Goal: Task Accomplishment & Management: Manage account settings

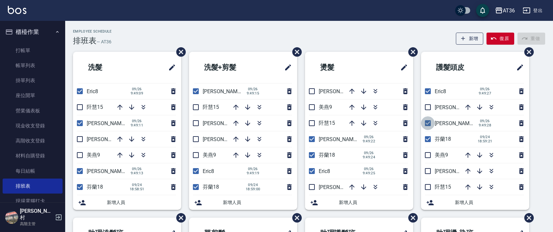
click at [427, 123] on input "checkbox" at bounding box center [428, 123] width 14 height 14
checkbox input "false"
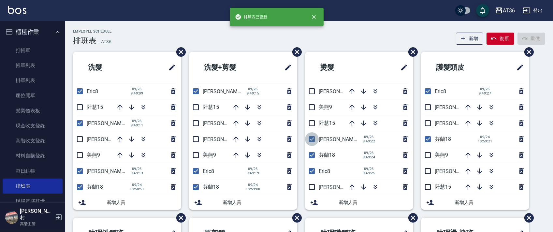
click at [313, 140] on input "checkbox" at bounding box center [312, 139] width 14 height 14
checkbox input "false"
drag, startPoint x: 197, startPoint y: 91, endPoint x: 98, endPoint y: 78, distance: 99.5
click at [196, 91] on input "checkbox" at bounding box center [196, 91] width 14 height 14
checkbox input "false"
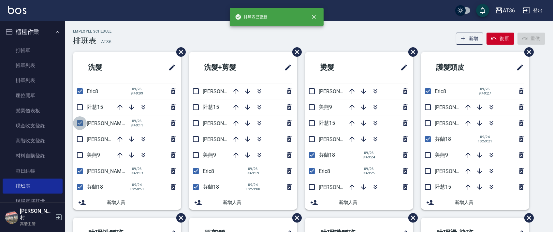
click at [79, 122] on input "checkbox" at bounding box center [80, 123] width 14 height 14
checkbox input "false"
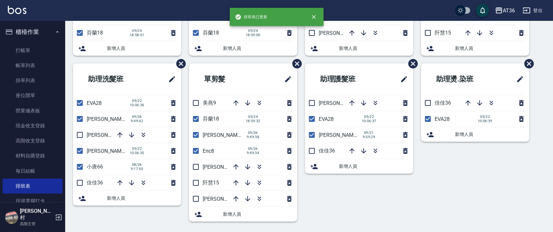
drag, startPoint x: 196, startPoint y: 137, endPoint x: 338, endPoint y: 145, distance: 141.9
click at [196, 137] on input "checkbox" at bounding box center [196, 135] width 14 height 14
checkbox input "false"
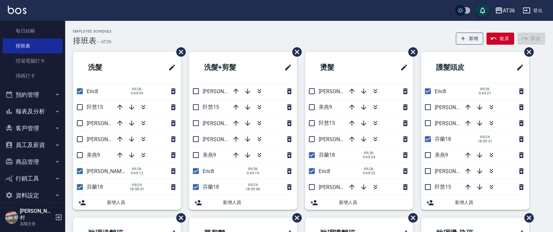
scroll to position [143, 0]
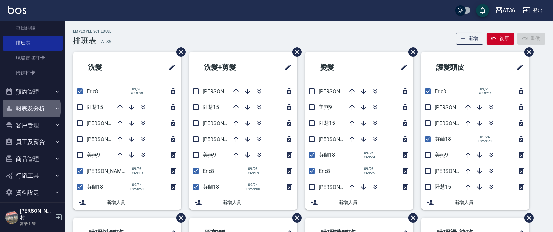
click at [24, 108] on button "報表及分析" at bounding box center [33, 108] width 60 height 17
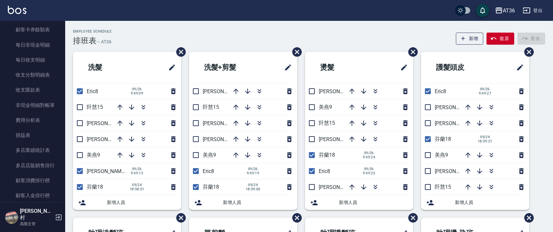
scroll to position [796, 0]
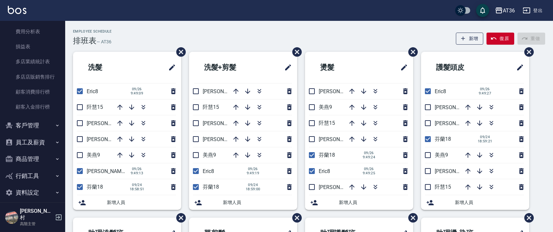
click at [30, 160] on button "商品管理" at bounding box center [33, 158] width 60 height 17
click at [33, 195] on link "商品列表" at bounding box center [33, 192] width 60 height 15
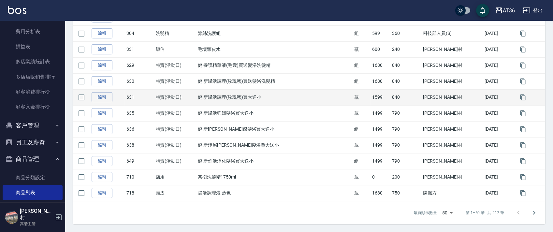
scroll to position [737, 0]
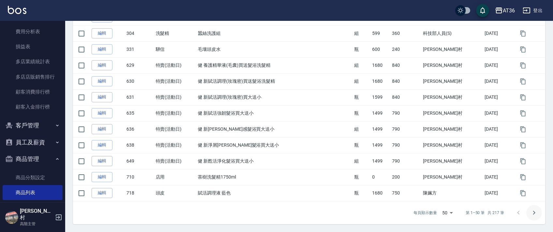
click at [534, 212] on icon "Go to next page" at bounding box center [534, 213] width 2 height 4
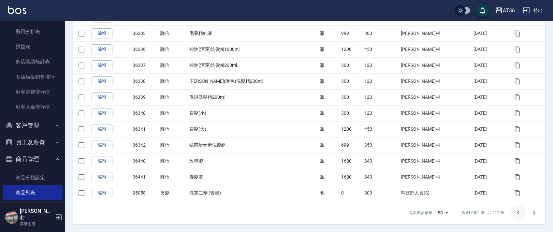
click at [517, 212] on icon "Go to previous page" at bounding box center [518, 213] width 8 height 8
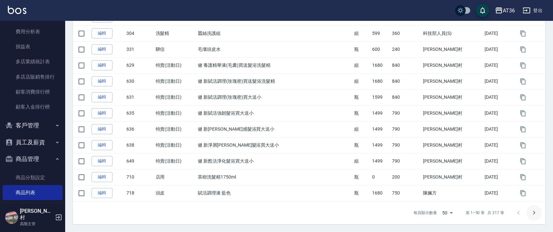
click at [535, 210] on icon "Go to next page" at bounding box center [534, 213] width 8 height 8
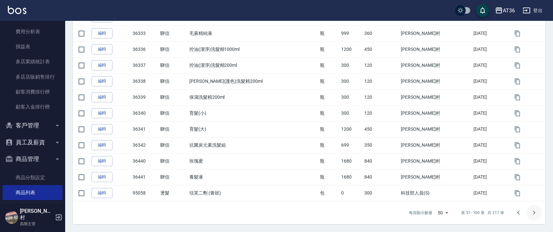
click at [534, 209] on icon "Go to next page" at bounding box center [534, 213] width 8 height 8
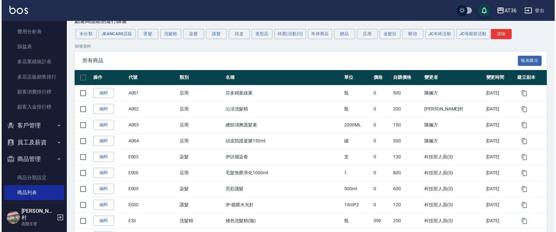
scroll to position [0, 0]
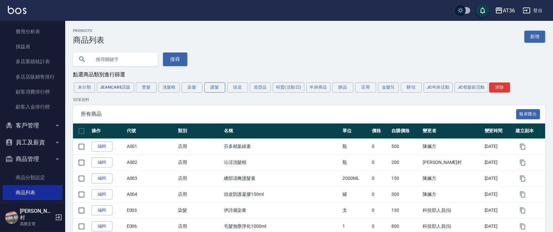
click at [215, 85] on button "護髮" at bounding box center [214, 87] width 21 height 10
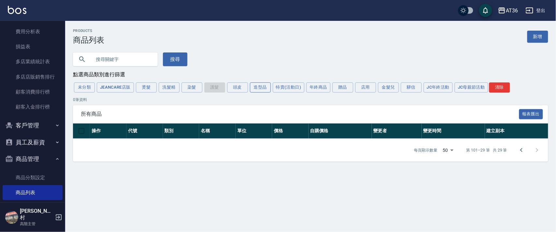
click at [267, 90] on button "造型品" at bounding box center [260, 87] width 21 height 10
click at [299, 90] on button "特賣(活動日)" at bounding box center [289, 87] width 32 height 10
click at [317, 90] on button "年終商品" at bounding box center [318, 87] width 24 height 10
click at [408, 89] on button "驊信" at bounding box center [411, 87] width 21 height 10
click at [122, 86] on button "JeanCare店販" at bounding box center [115, 87] width 37 height 10
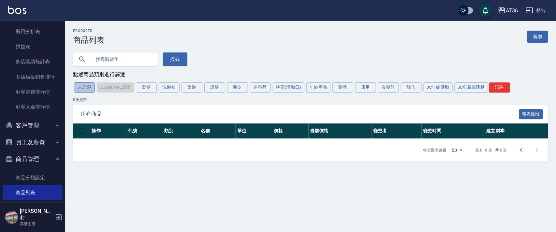
click at [83, 87] on button "未分類" at bounding box center [84, 87] width 21 height 10
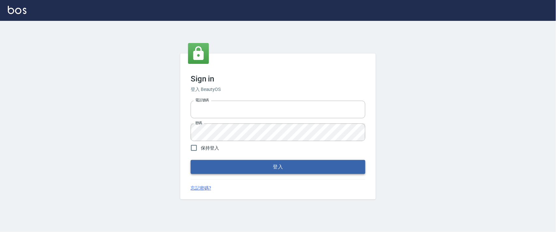
type input "0927987640"
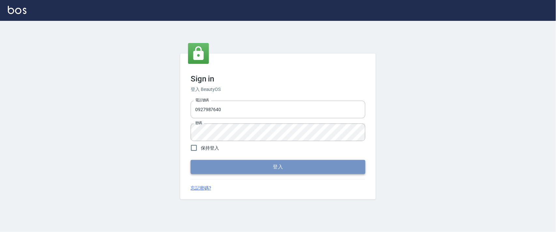
click at [216, 167] on button "登入" at bounding box center [278, 167] width 175 height 14
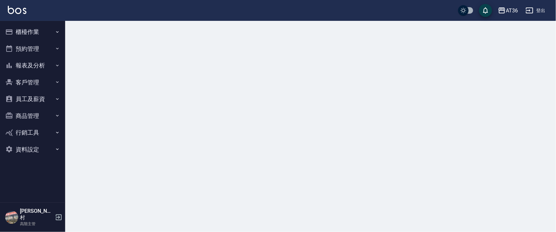
click at [33, 32] on button "櫃檯作業" at bounding box center [33, 31] width 60 height 17
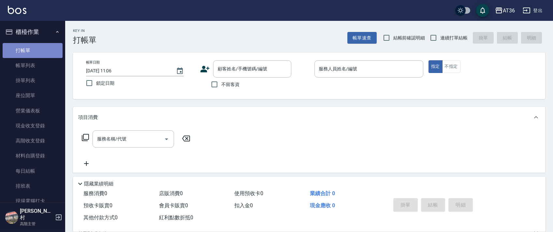
click at [33, 52] on link "打帳單" at bounding box center [33, 50] width 60 height 15
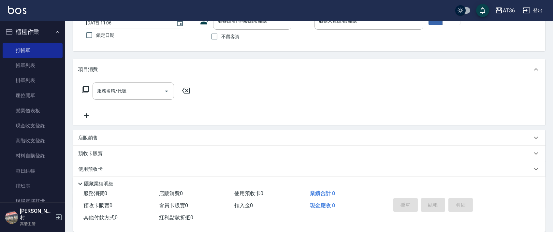
scroll to position [85, 0]
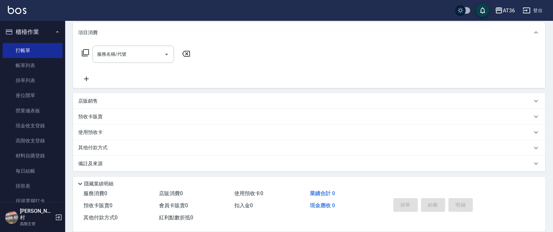
click at [93, 99] on p "店販銷售" at bounding box center [88, 101] width 20 height 7
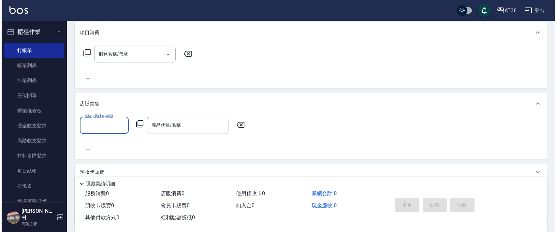
scroll to position [0, 0]
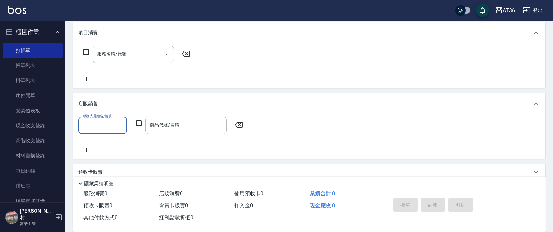
click at [137, 125] on icon at bounding box center [138, 124] width 8 height 8
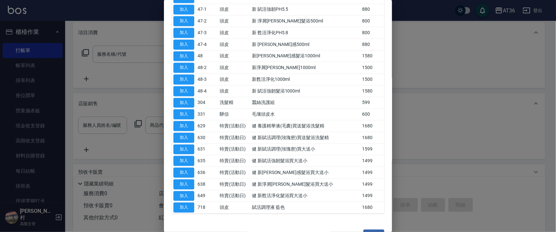
scroll to position [437, 0]
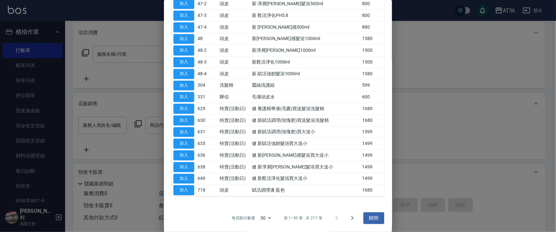
click at [350, 216] on icon "Go to next page" at bounding box center [352, 218] width 8 height 8
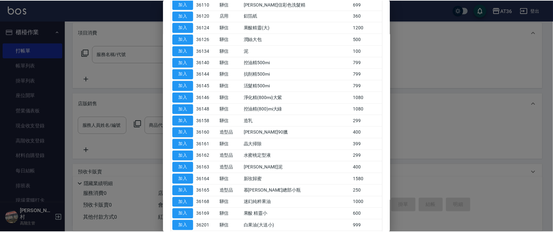
scroll to position [0, 0]
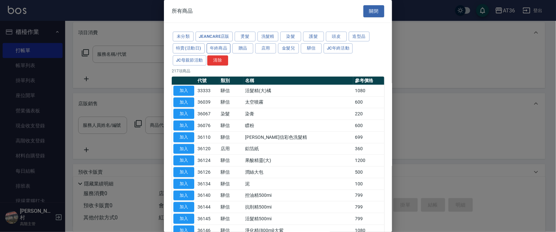
click at [222, 49] on button "年終商品" at bounding box center [219, 48] width 24 height 10
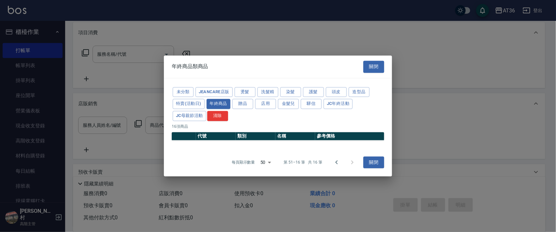
drag, startPoint x: 362, startPoint y: 63, endPoint x: 378, endPoint y: 67, distance: 17.1
click at [361, 63] on div "年終商品類商品 關閉" at bounding box center [278, 67] width 228 height 22
click at [369, 66] on button "關閉" at bounding box center [373, 67] width 21 height 12
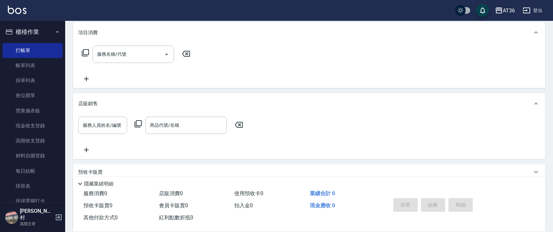
click at [136, 124] on icon at bounding box center [138, 123] width 7 height 7
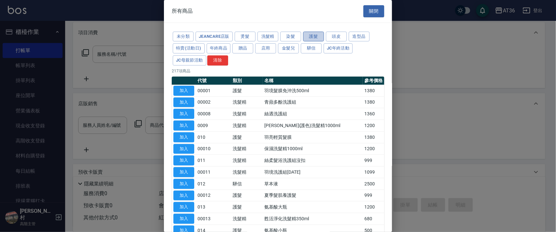
click at [313, 36] on button "護髮" at bounding box center [313, 37] width 21 height 10
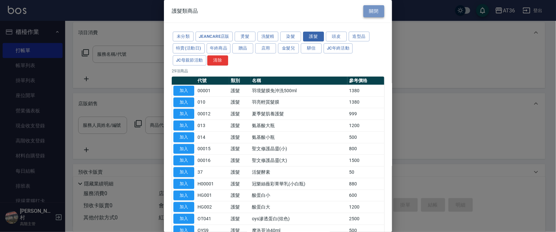
click at [368, 8] on button "關閉" at bounding box center [373, 11] width 21 height 12
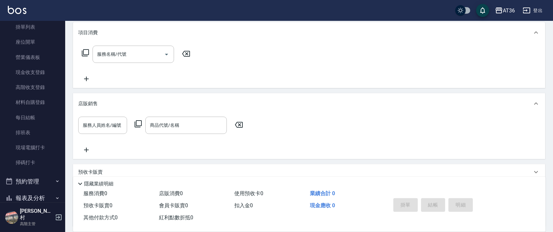
scroll to position [143, 0]
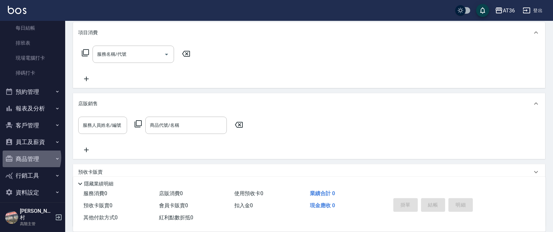
click at [26, 157] on button "商品管理" at bounding box center [33, 158] width 60 height 17
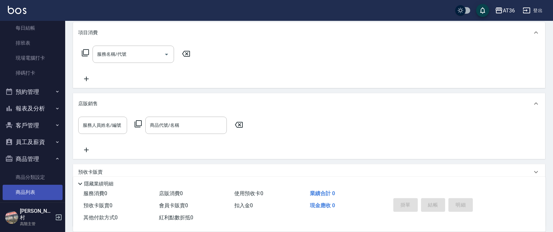
click at [27, 194] on link "商品列表" at bounding box center [33, 192] width 60 height 15
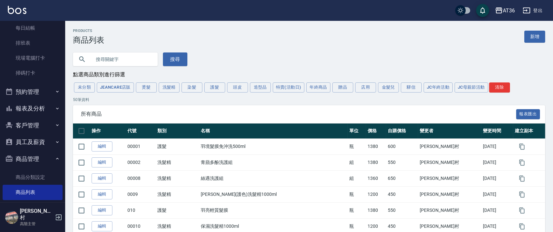
click at [98, 59] on input "text" at bounding box center [121, 59] width 61 height 18
type input "00001"
click at [174, 60] on button "搜尋" at bounding box center [175, 59] width 24 height 14
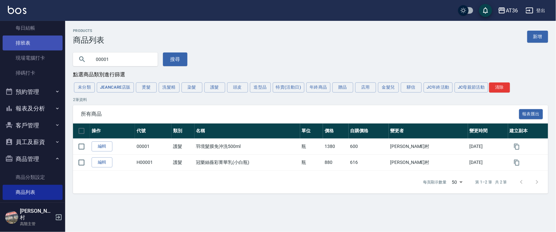
click at [29, 44] on link "排班表" at bounding box center [33, 43] width 60 height 15
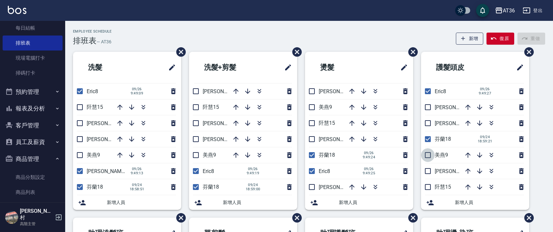
drag, startPoint x: 428, startPoint y: 155, endPoint x: 306, endPoint y: 164, distance: 122.1
click at [428, 155] on input "checkbox" at bounding box center [428, 155] width 14 height 14
checkbox input "true"
click at [308, 107] on input "checkbox" at bounding box center [312, 107] width 14 height 14
checkbox input "true"
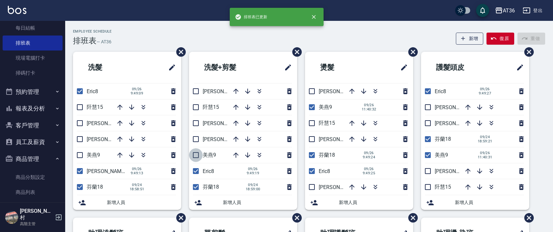
click at [199, 153] on input "checkbox" at bounding box center [196, 155] width 14 height 14
checkbox input "true"
drag, startPoint x: 77, startPoint y: 154, endPoint x: 216, endPoint y: 94, distance: 151.8
click at [77, 154] on input "checkbox" at bounding box center [80, 155] width 14 height 14
checkbox input "true"
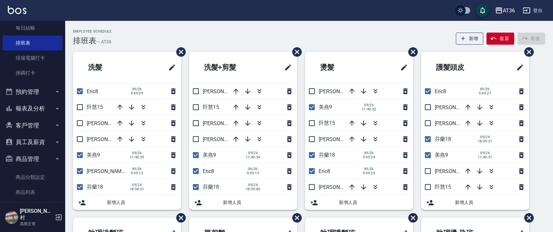
scroll to position [154, 0]
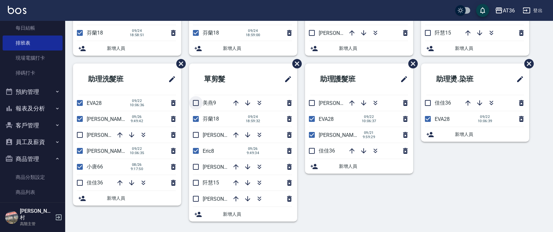
click at [193, 103] on input "checkbox" at bounding box center [196, 103] width 14 height 14
checkbox input "true"
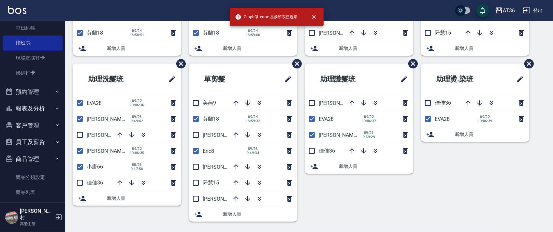
scroll to position [0, 0]
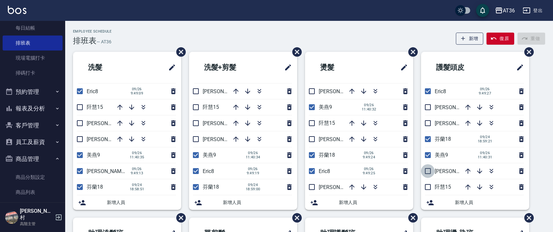
click at [426, 173] on input "checkbox" at bounding box center [428, 171] width 14 height 14
checkbox input "true"
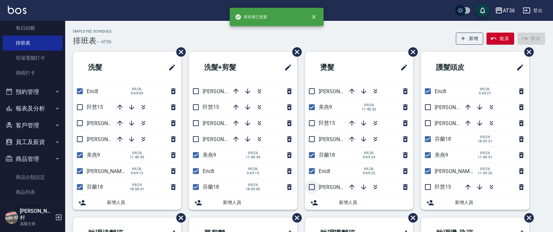
click at [310, 186] on input "checkbox" at bounding box center [312, 187] width 14 height 14
checkbox input "true"
click at [193, 139] on input "checkbox" at bounding box center [196, 139] width 14 height 14
checkbox input "true"
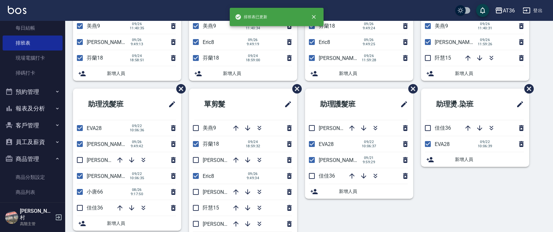
scroll to position [130, 0]
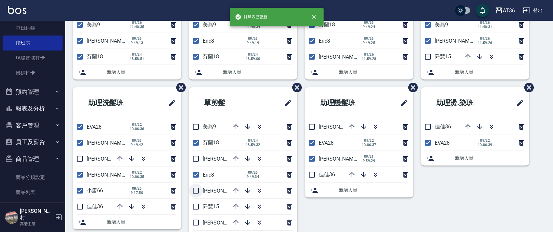
click at [194, 193] on input "checkbox" at bounding box center [196, 191] width 14 height 14
checkbox input "true"
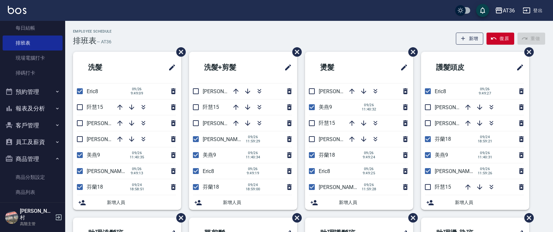
click at [426, 158] on input "checkbox" at bounding box center [428, 155] width 14 height 14
checkbox input "false"
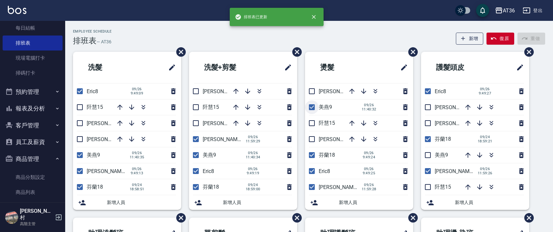
click at [314, 107] on input "checkbox" at bounding box center [312, 107] width 14 height 14
checkbox input "false"
click at [199, 156] on input "checkbox" at bounding box center [196, 155] width 14 height 14
checkbox input "false"
drag, startPoint x: 79, startPoint y: 155, endPoint x: 148, endPoint y: 99, distance: 88.7
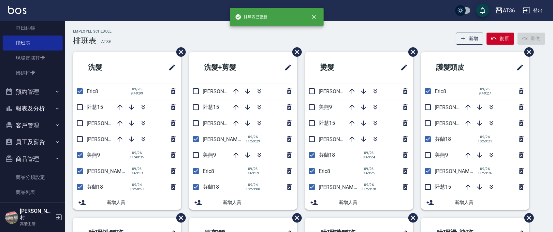
click at [79, 155] on input "checkbox" at bounding box center [80, 155] width 14 height 14
checkbox input "false"
